Goal: Transaction & Acquisition: Purchase product/service

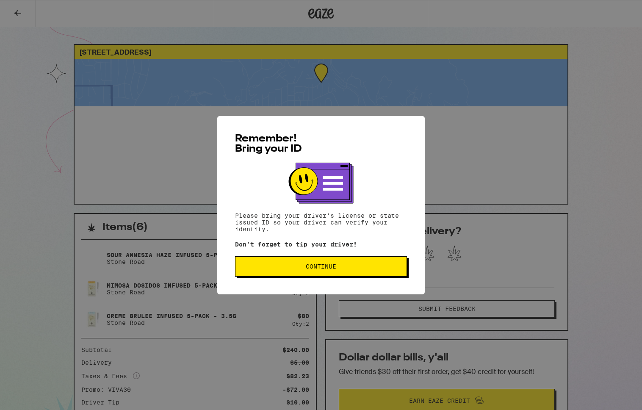
click at [325, 260] on button "Continue" at bounding box center [321, 266] width 172 height 20
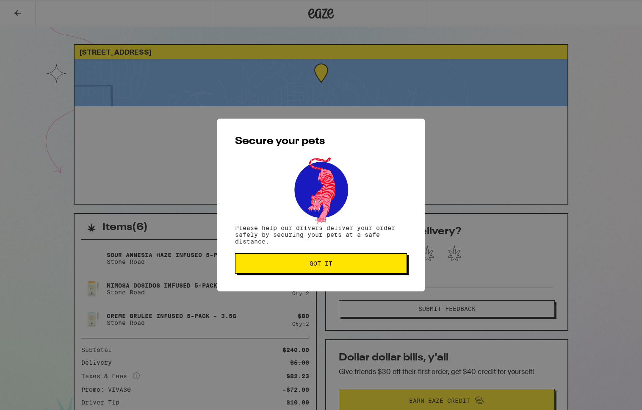
click at [325, 260] on button "Got it" at bounding box center [321, 263] width 172 height 20
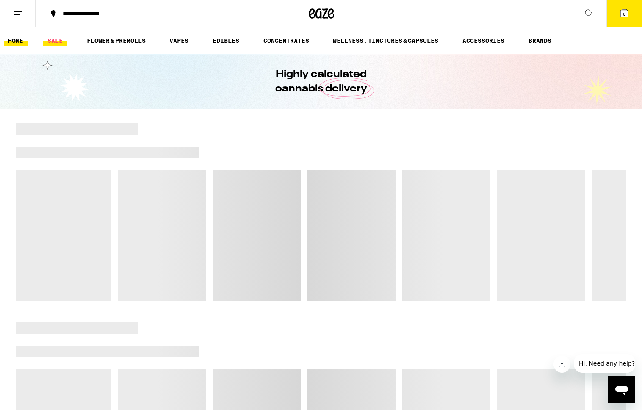
click at [59, 38] on link "SALE" at bounding box center [55, 41] width 24 height 10
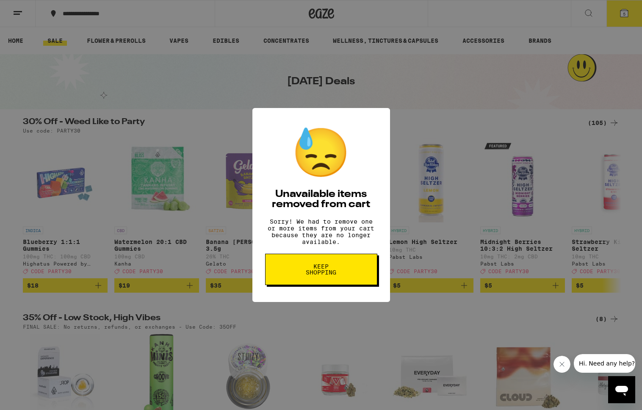
click at [311, 275] on span "Keep Shopping" at bounding box center [321, 269] width 44 height 12
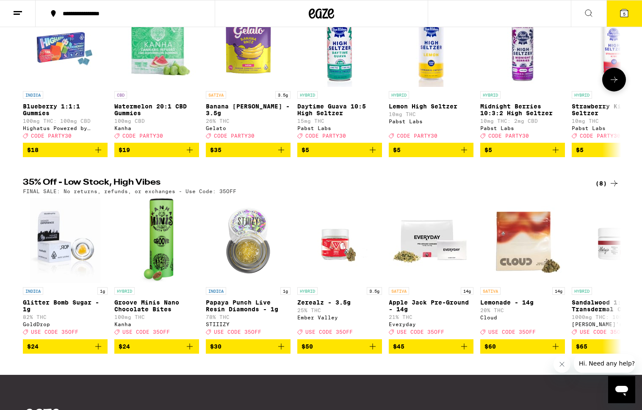
scroll to position [136, 0]
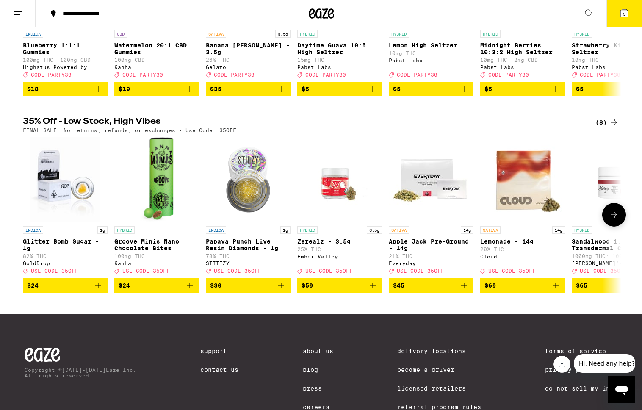
scroll to position [207, 0]
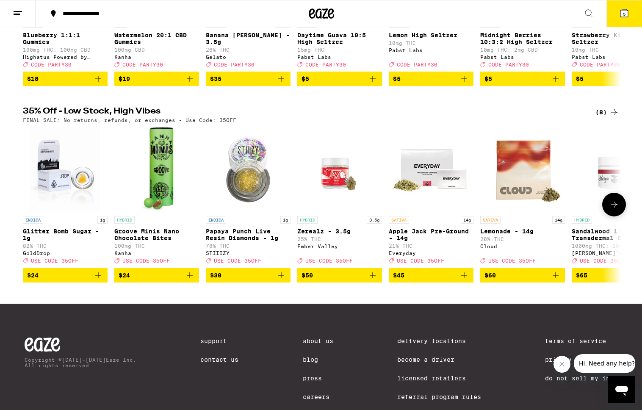
click at [623, 215] on button at bounding box center [614, 205] width 24 height 24
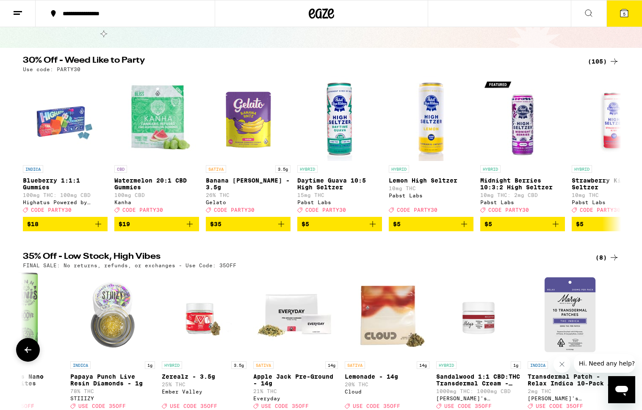
scroll to position [31, 0]
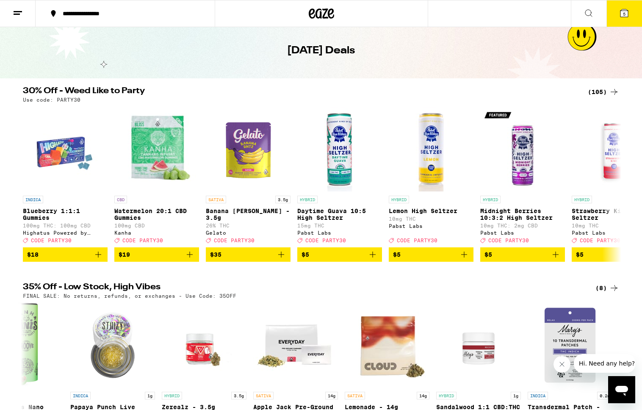
click at [592, 95] on div "(105)" at bounding box center [603, 92] width 31 height 10
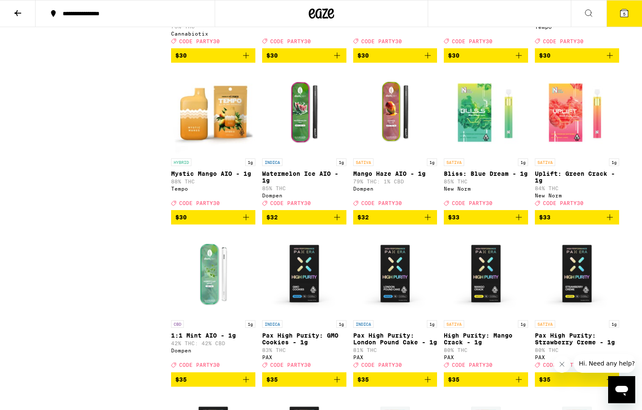
scroll to position [2493, 0]
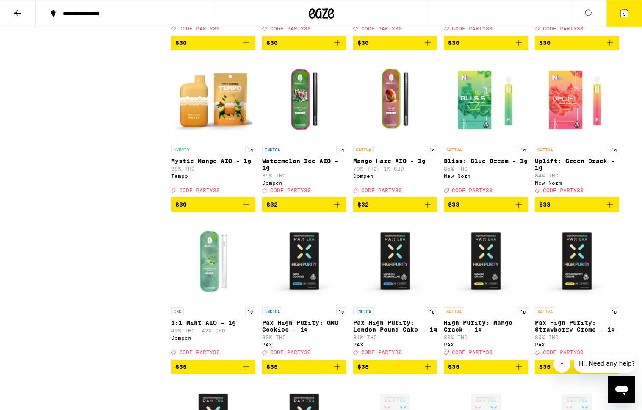
click at [218, 141] on img "Open page for Mystic Mango AIO - 1g from Tempo" at bounding box center [213, 99] width 84 height 85
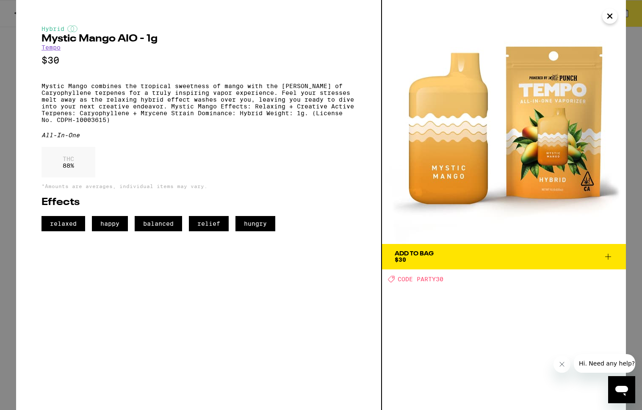
click at [610, 16] on icon "Close" at bounding box center [610, 16] width 4 height 4
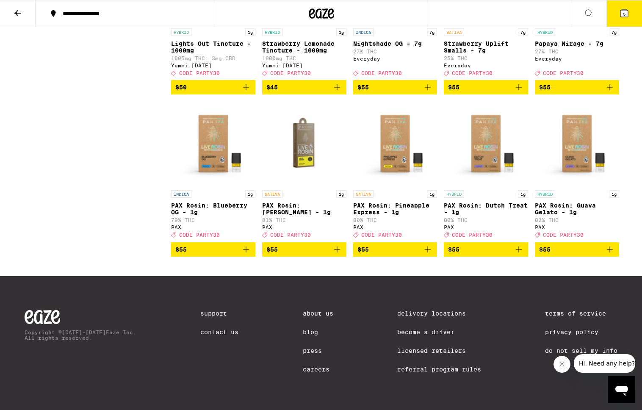
scroll to position [3336, 0]
